Goal: Transaction & Acquisition: Purchase product/service

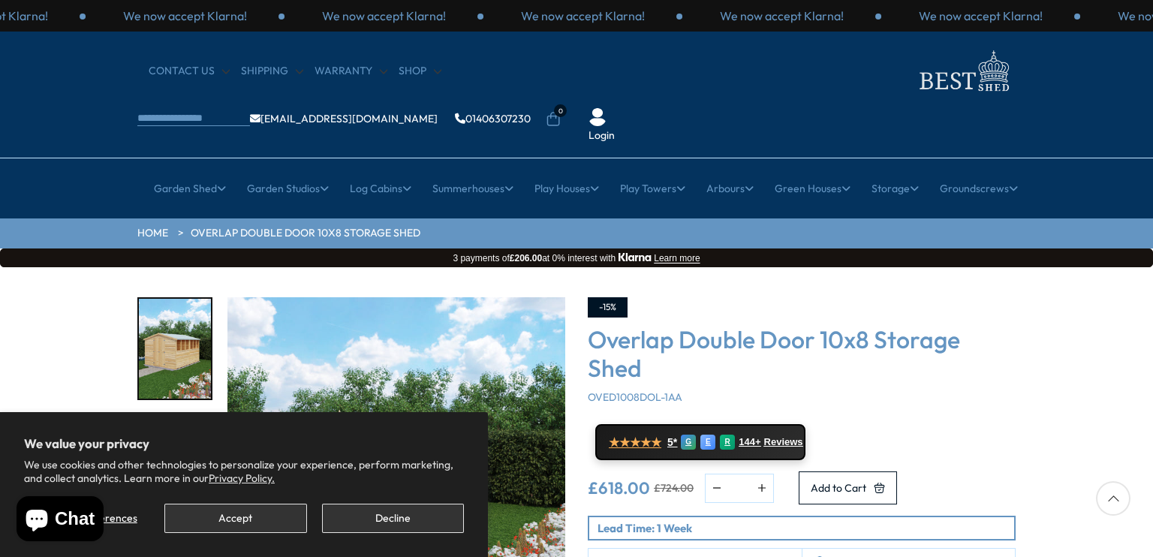
click at [372, 533] on section "We value your privacy We use cookies and other technologies to personalize your…" at bounding box center [244, 484] width 488 height 145
click at [388, 517] on button "Decline" at bounding box center [393, 518] width 142 height 29
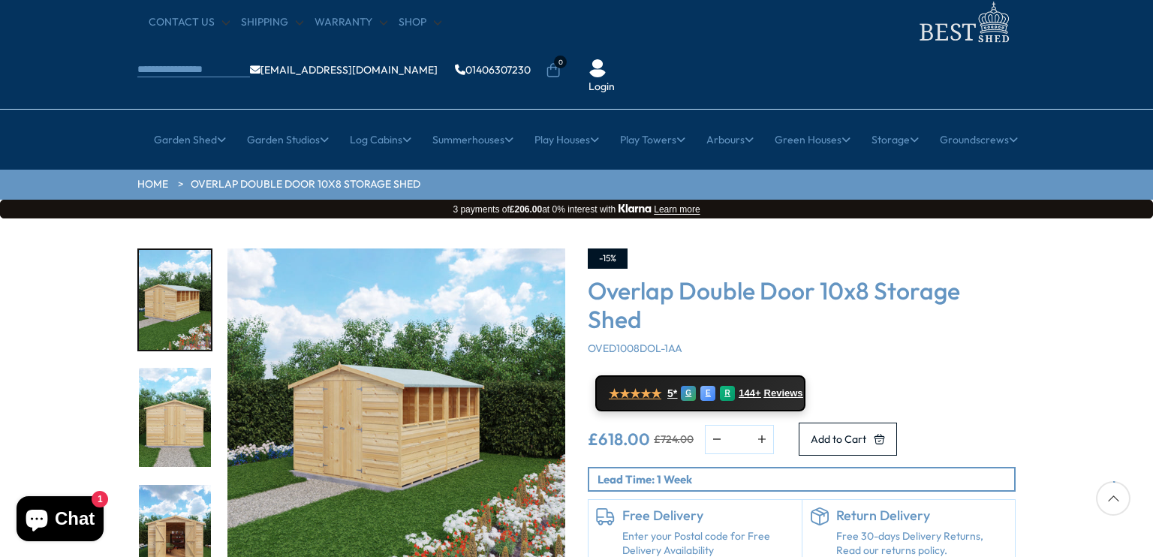
scroll to position [75, 0]
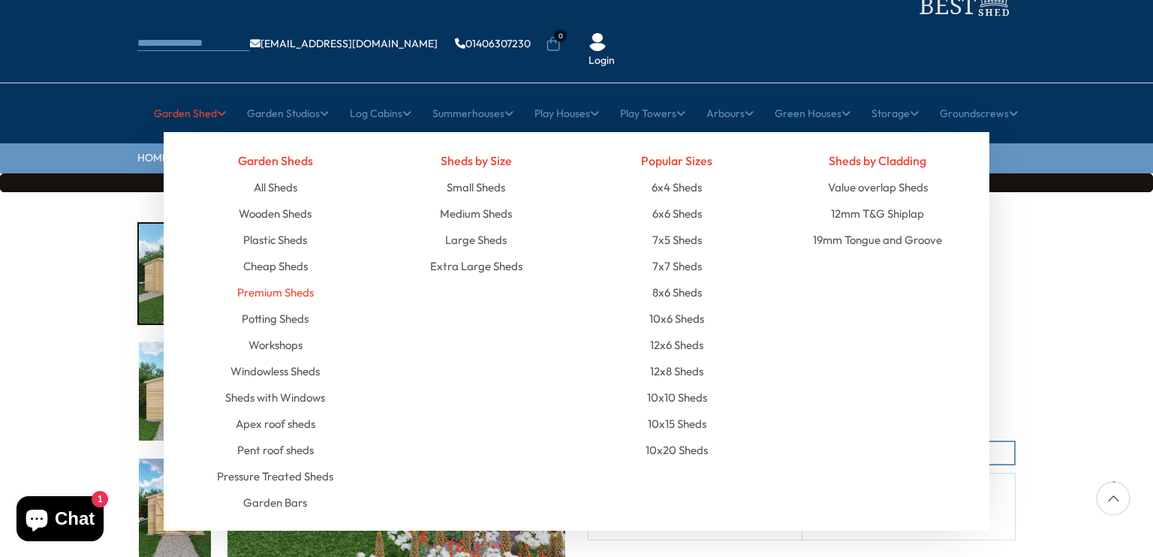
click at [291, 279] on link "Premium Sheds" at bounding box center [275, 292] width 77 height 26
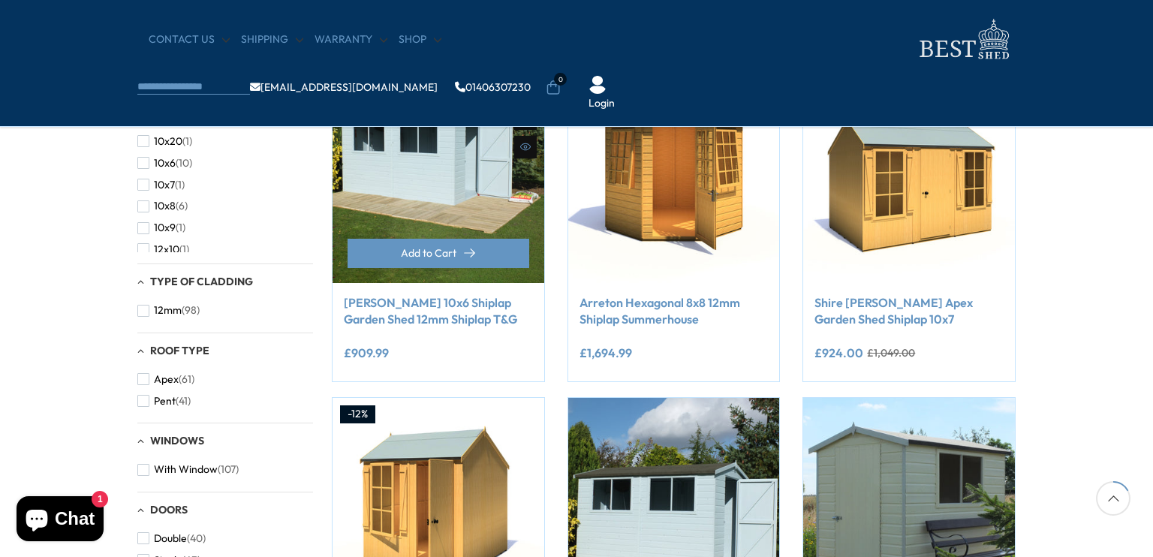
scroll to position [225, 0]
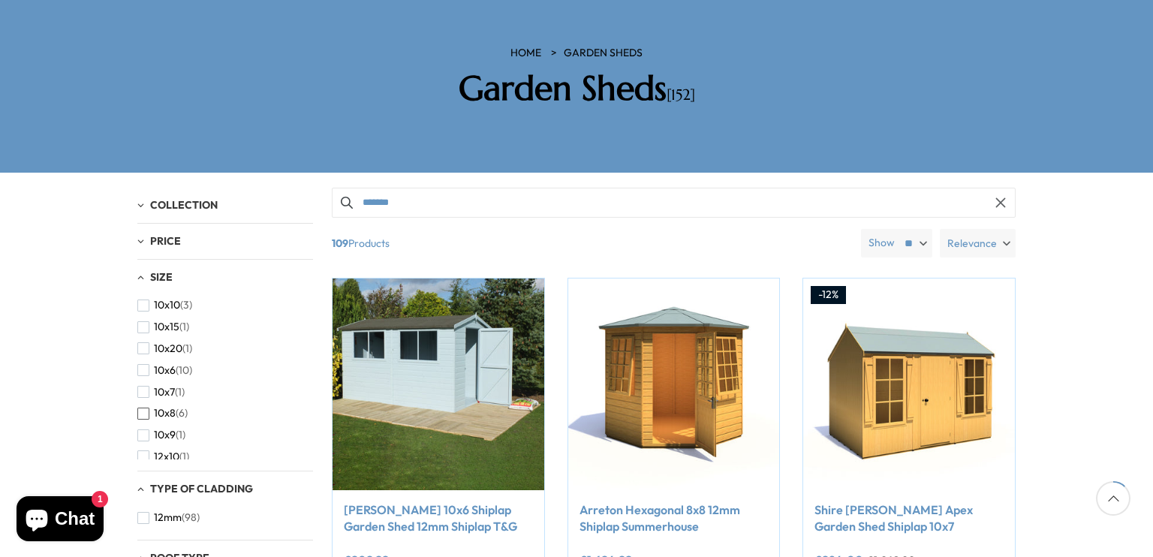
click at [164, 407] on span "10x8" at bounding box center [165, 413] width 22 height 13
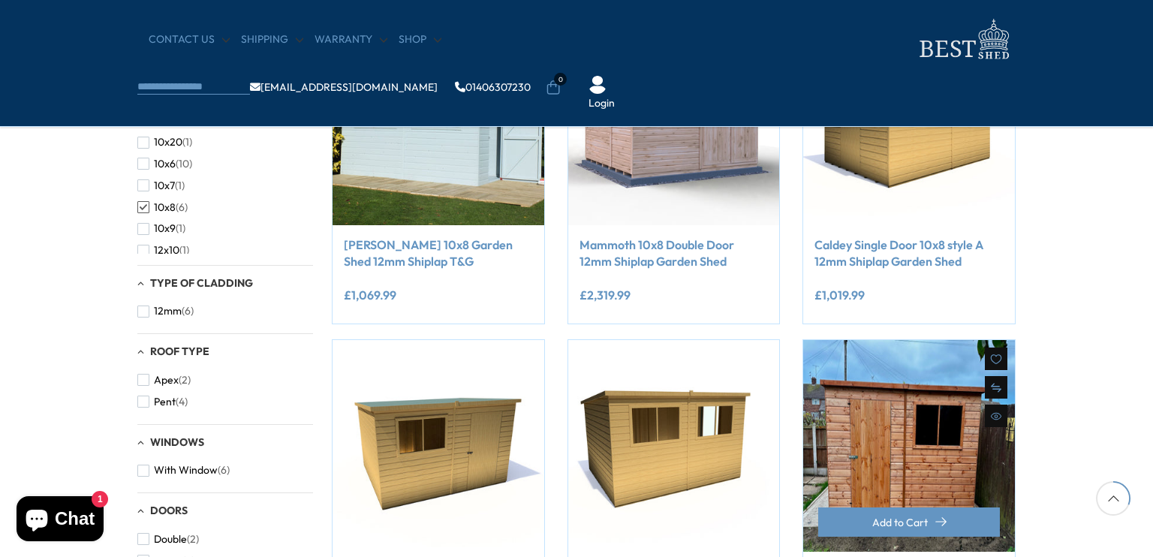
scroll to position [300, 0]
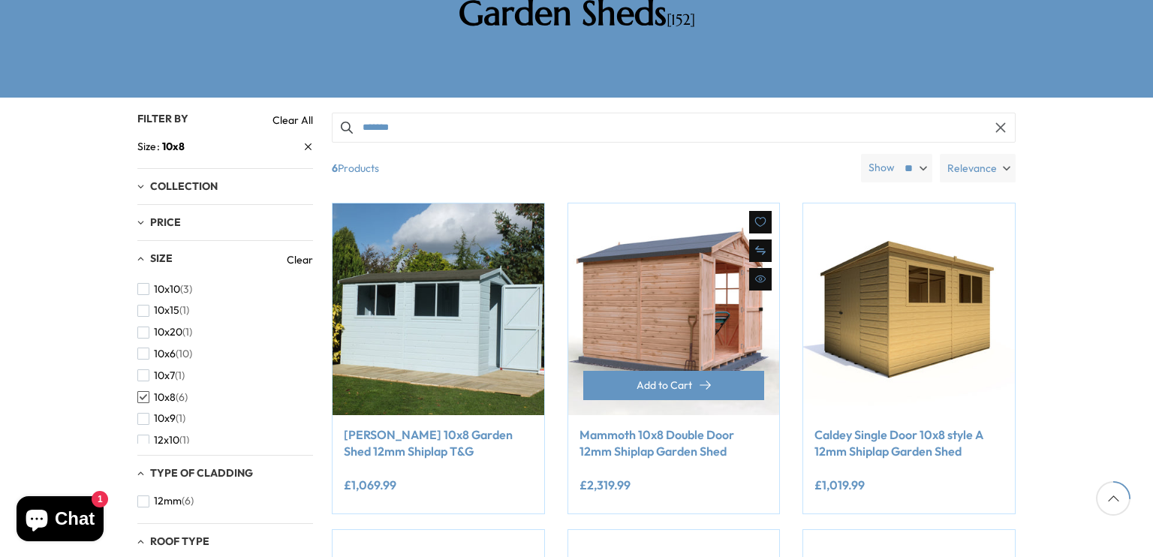
click at [622, 257] on img at bounding box center [674, 309] width 212 height 212
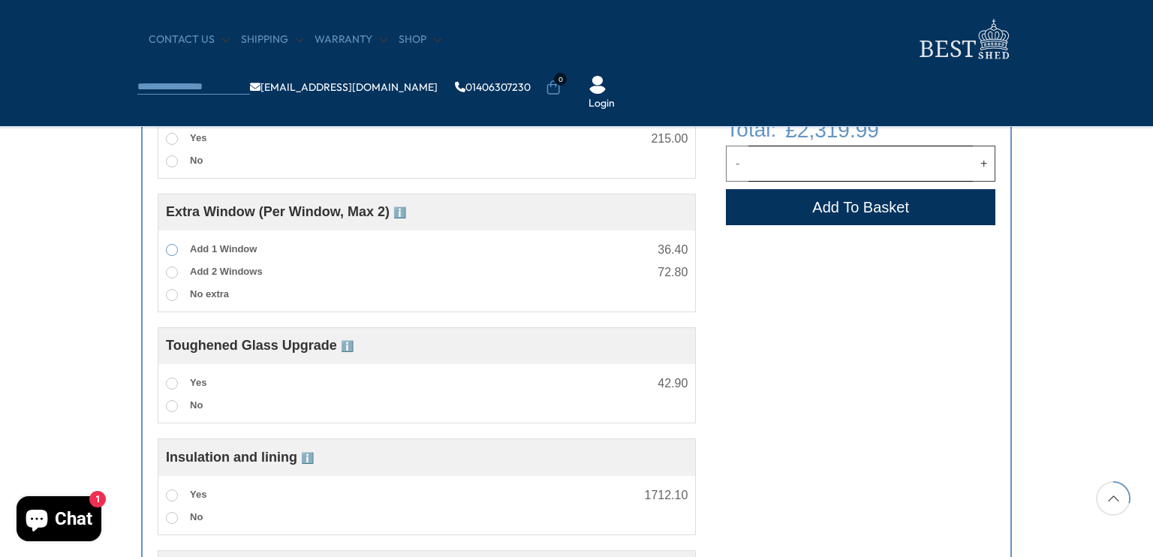
scroll to position [901, 0]
